Goal: Transaction & Acquisition: Purchase product/service

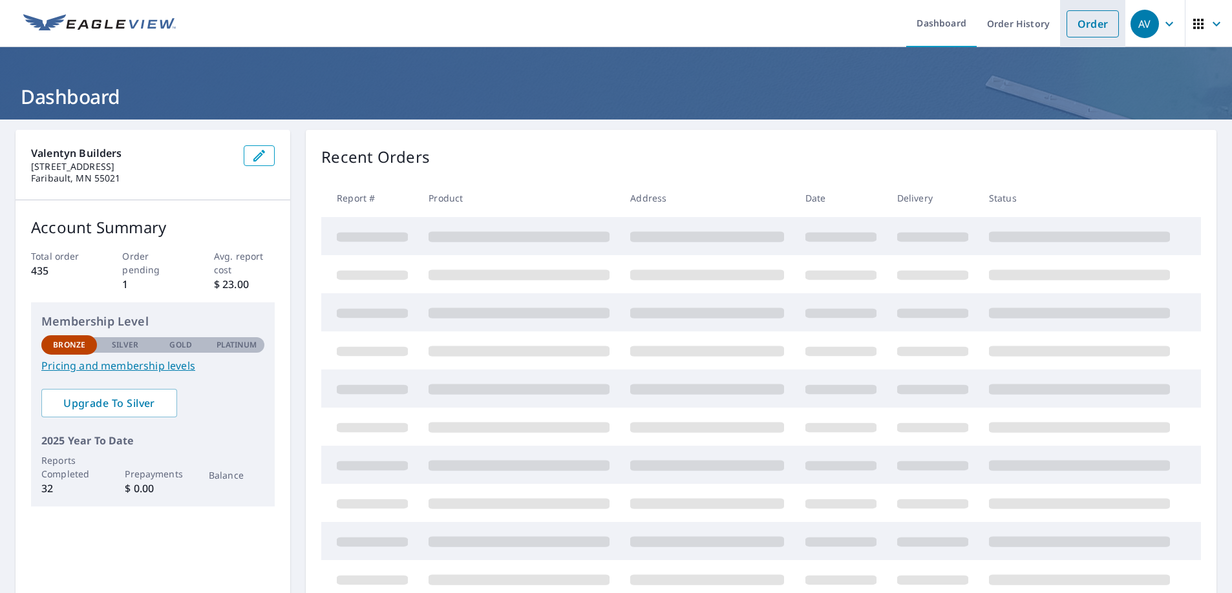
click at [1067, 25] on link "Order" at bounding box center [1093, 23] width 52 height 27
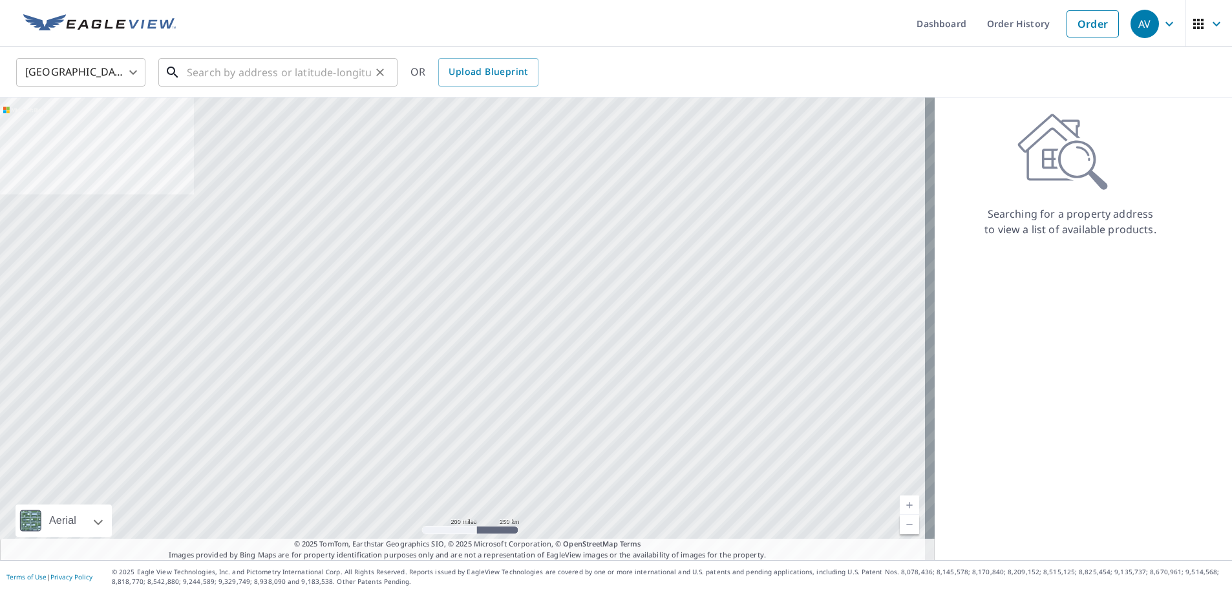
click at [229, 77] on input "text" at bounding box center [279, 72] width 184 height 36
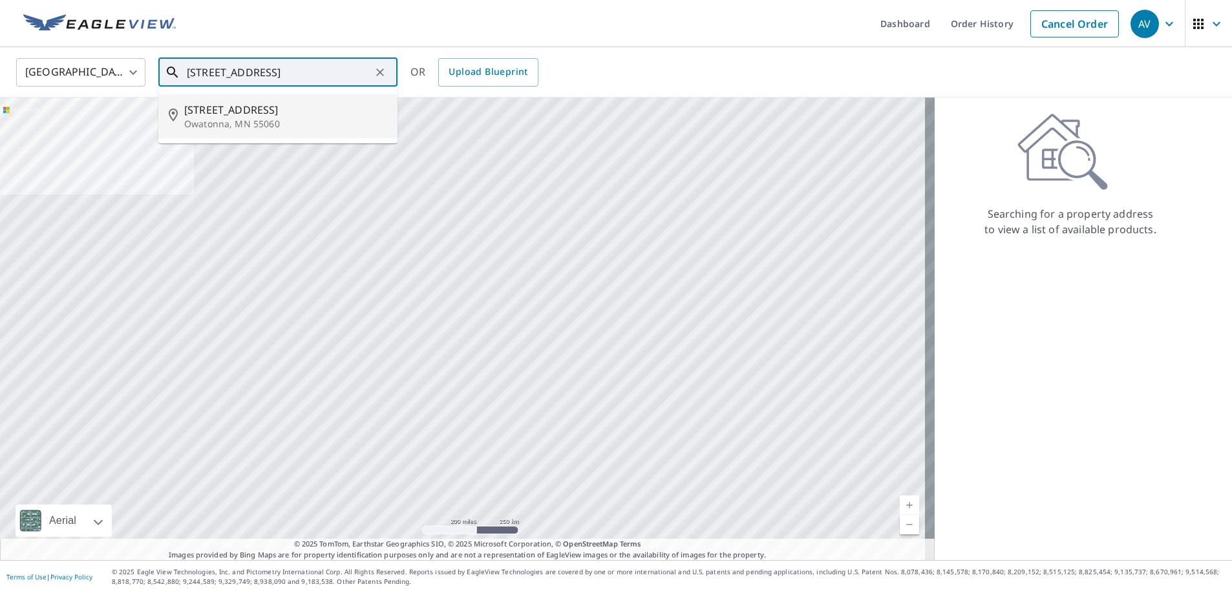
click at [222, 102] on span "[STREET_ADDRESS]" at bounding box center [285, 110] width 203 height 16
type input "[STREET_ADDRESS]"
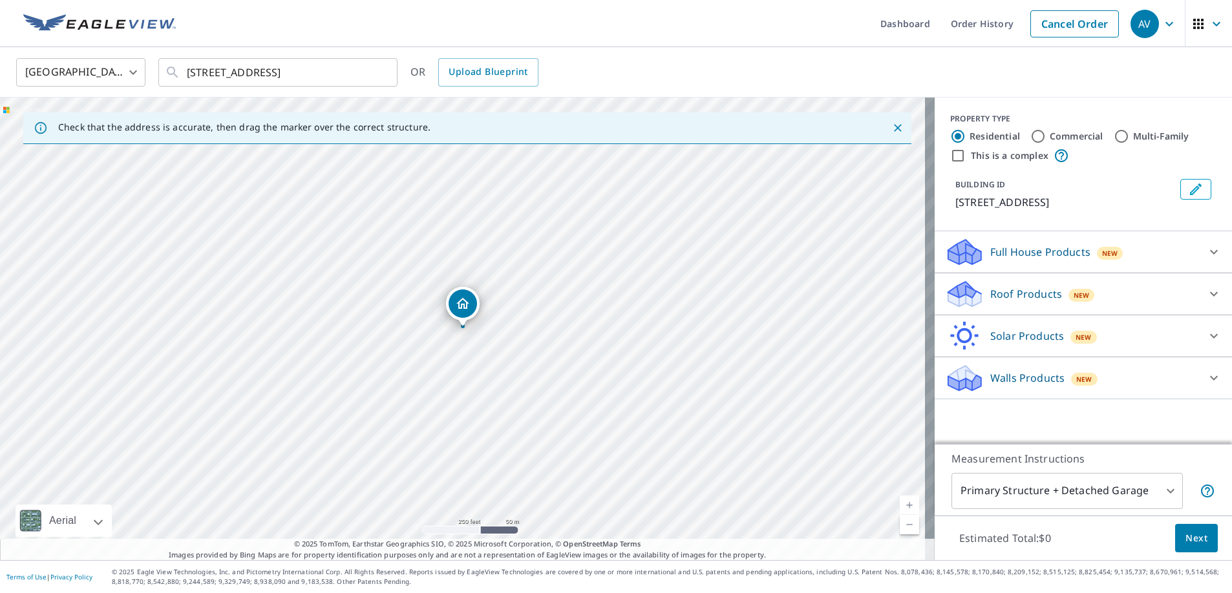
click at [993, 290] on p "Roof Products" at bounding box center [1026, 294] width 72 height 16
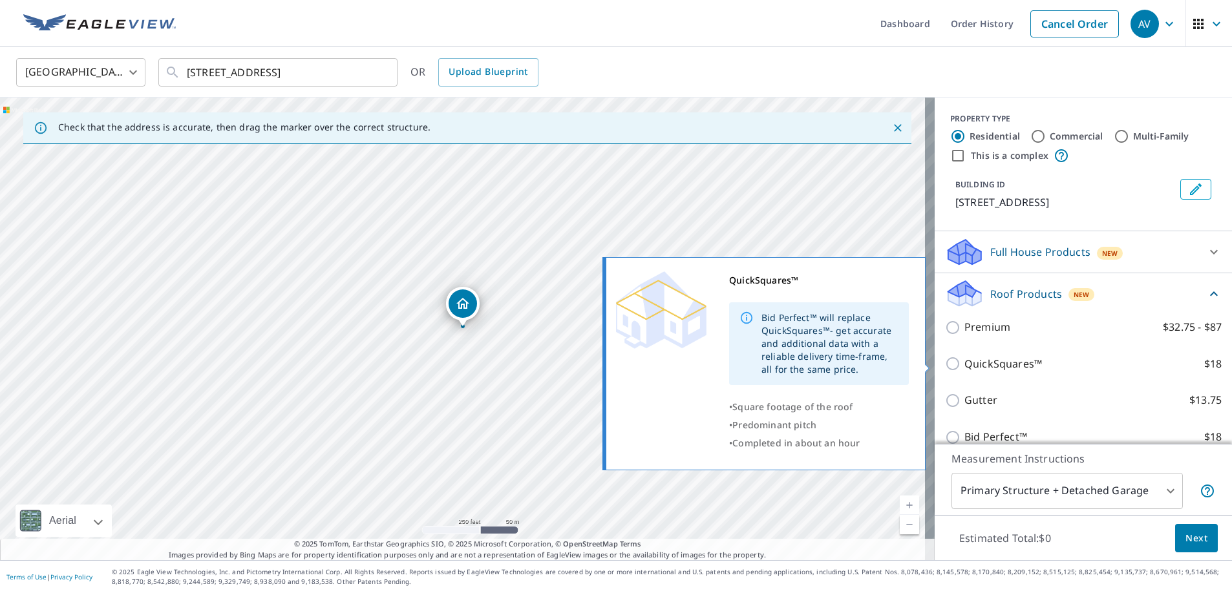
click at [984, 365] on p "QuickSquares™" at bounding box center [1003, 364] width 78 height 16
click at [964, 365] on input "QuickSquares™ $18" at bounding box center [954, 364] width 19 height 16
checkbox input "true"
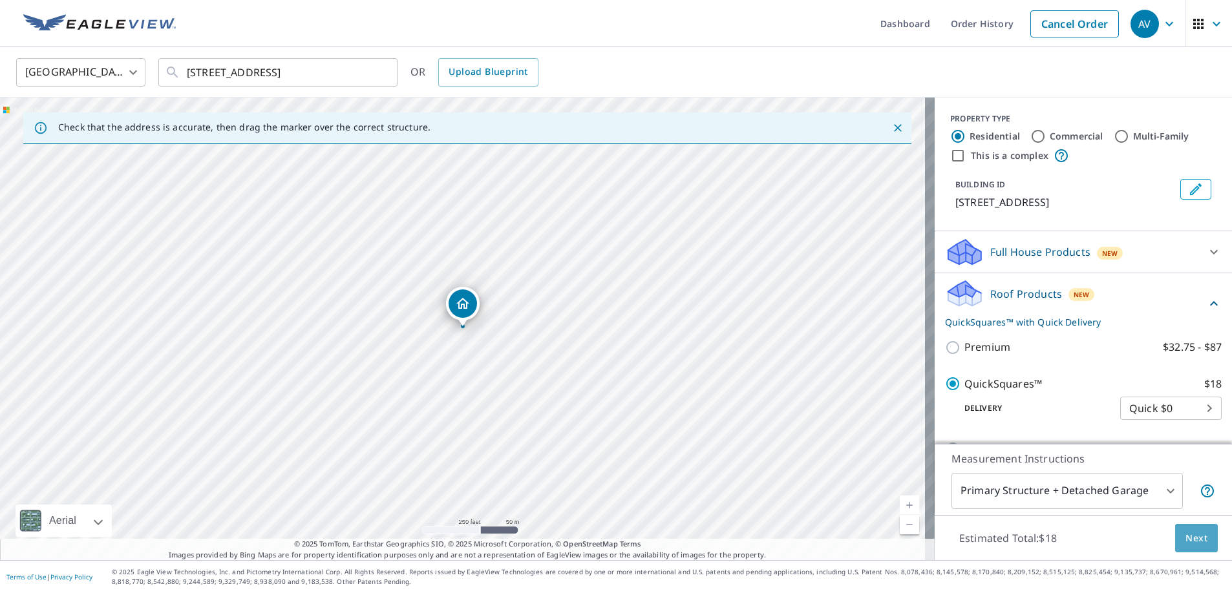
click at [1191, 537] on span "Next" at bounding box center [1196, 539] width 22 height 16
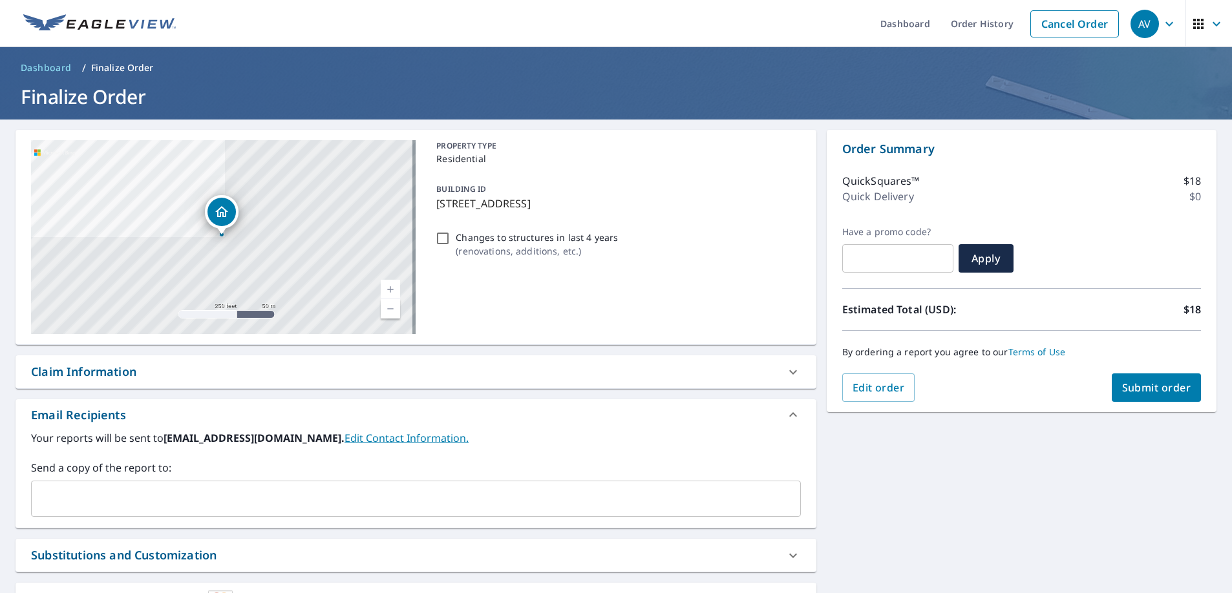
click at [1136, 388] on span "Submit order" at bounding box center [1156, 388] width 69 height 14
